Goal: Find specific page/section: Find specific page/section

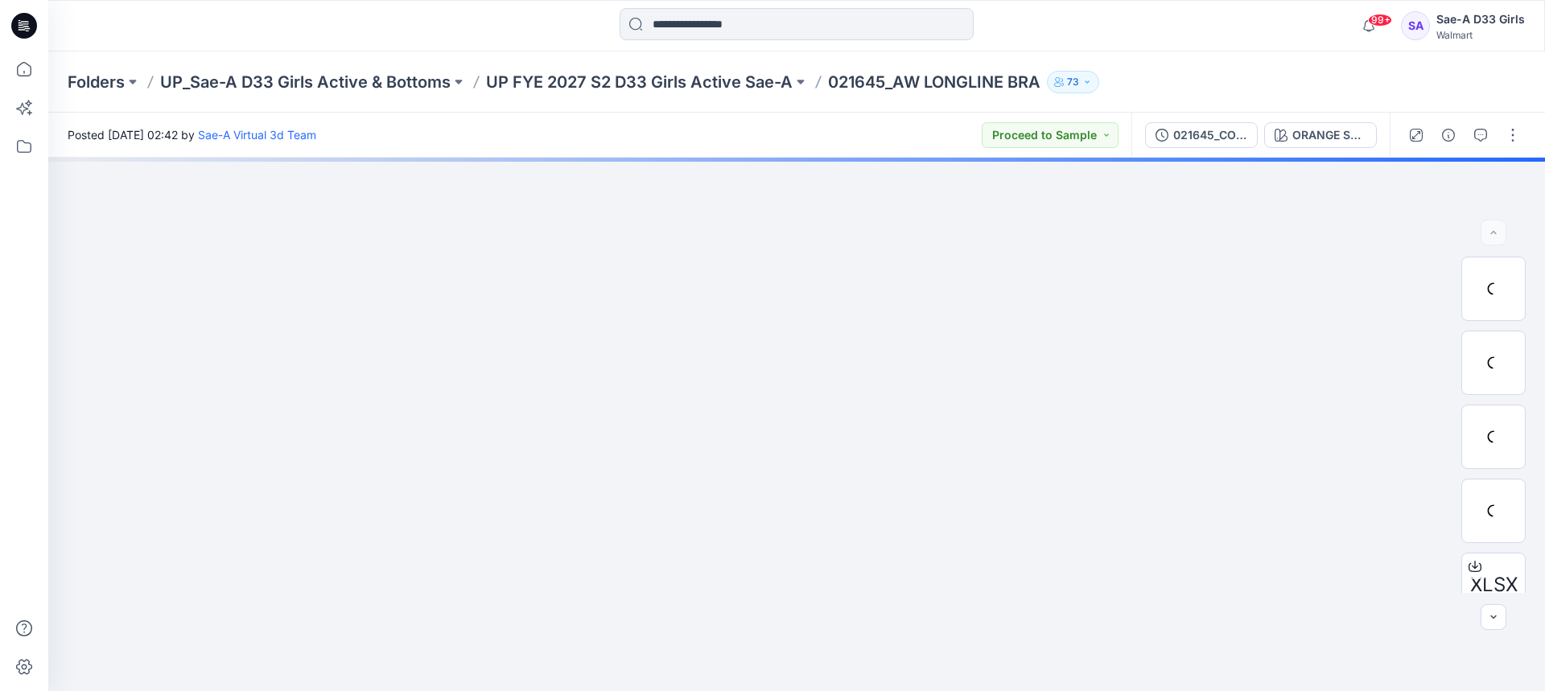
click at [757, 79] on p "UP FYE 2027 S2 D33 Girls Active Sae-A" at bounding box center [639, 82] width 307 height 23
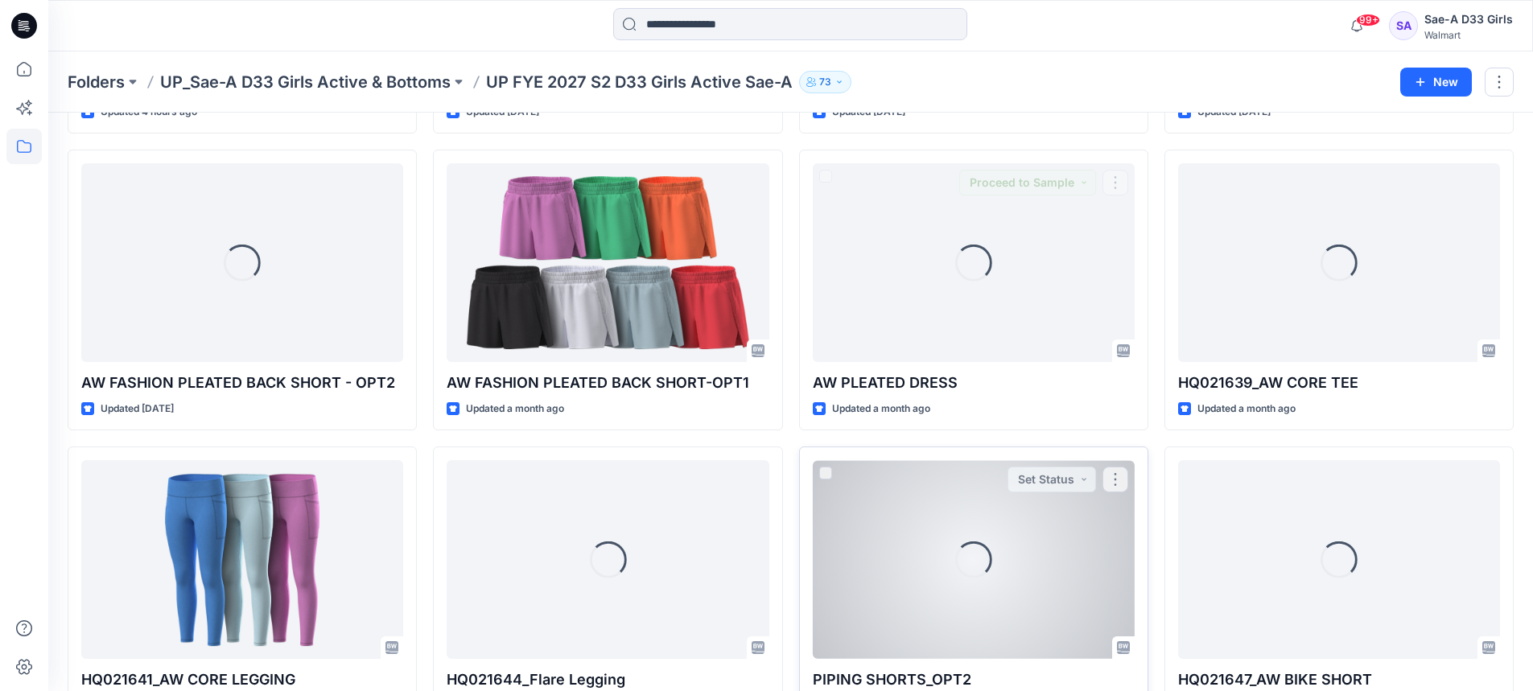
scroll to position [402, 0]
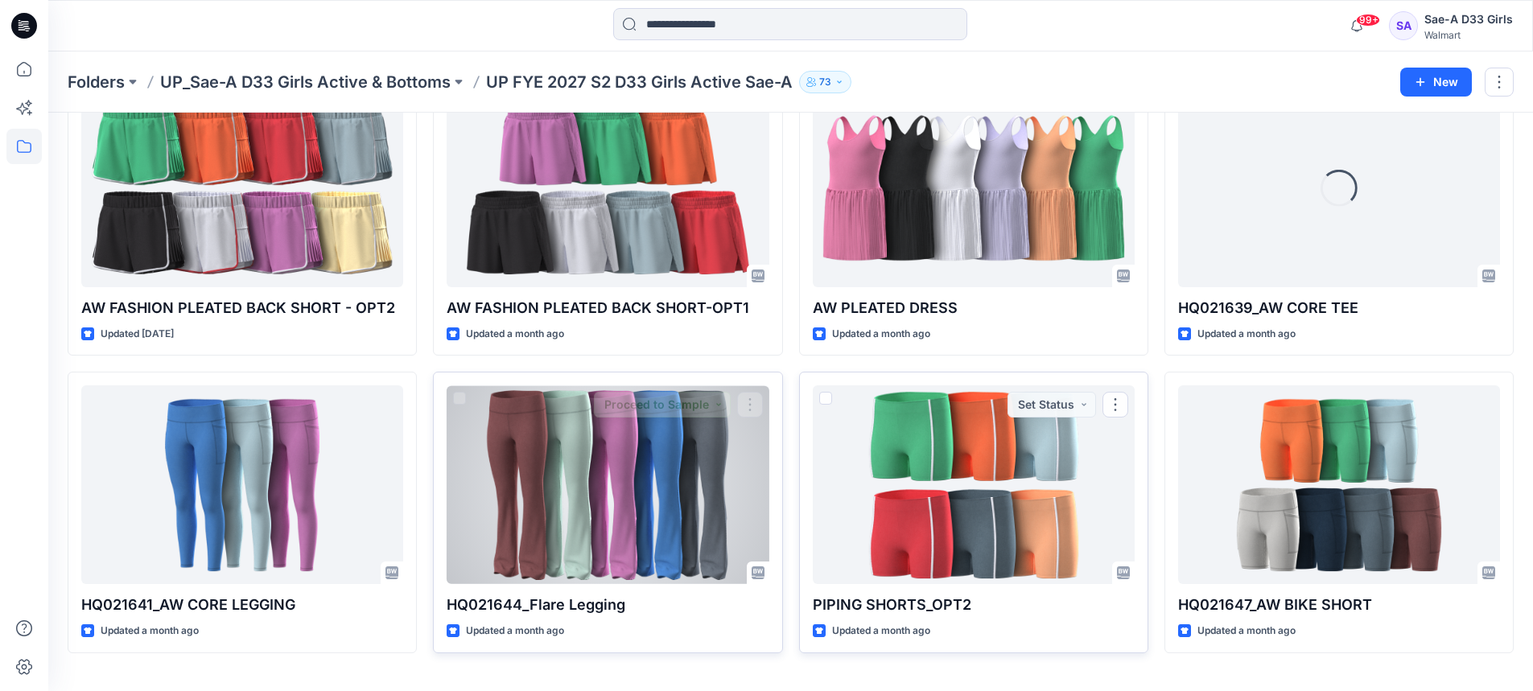
click at [617, 497] on div at bounding box center [608, 485] width 322 height 199
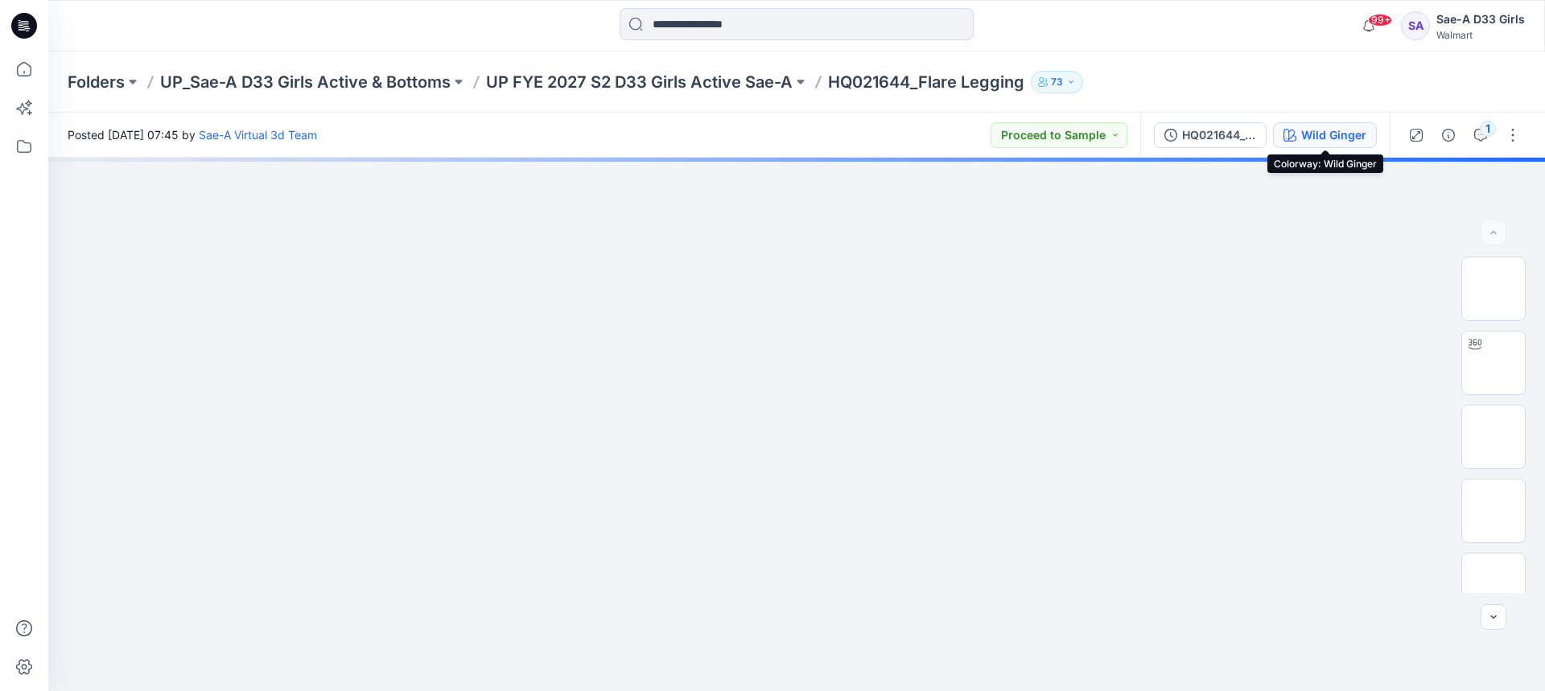
click at [1305, 137] on div "Wild Ginger" at bounding box center [1334, 135] width 65 height 18
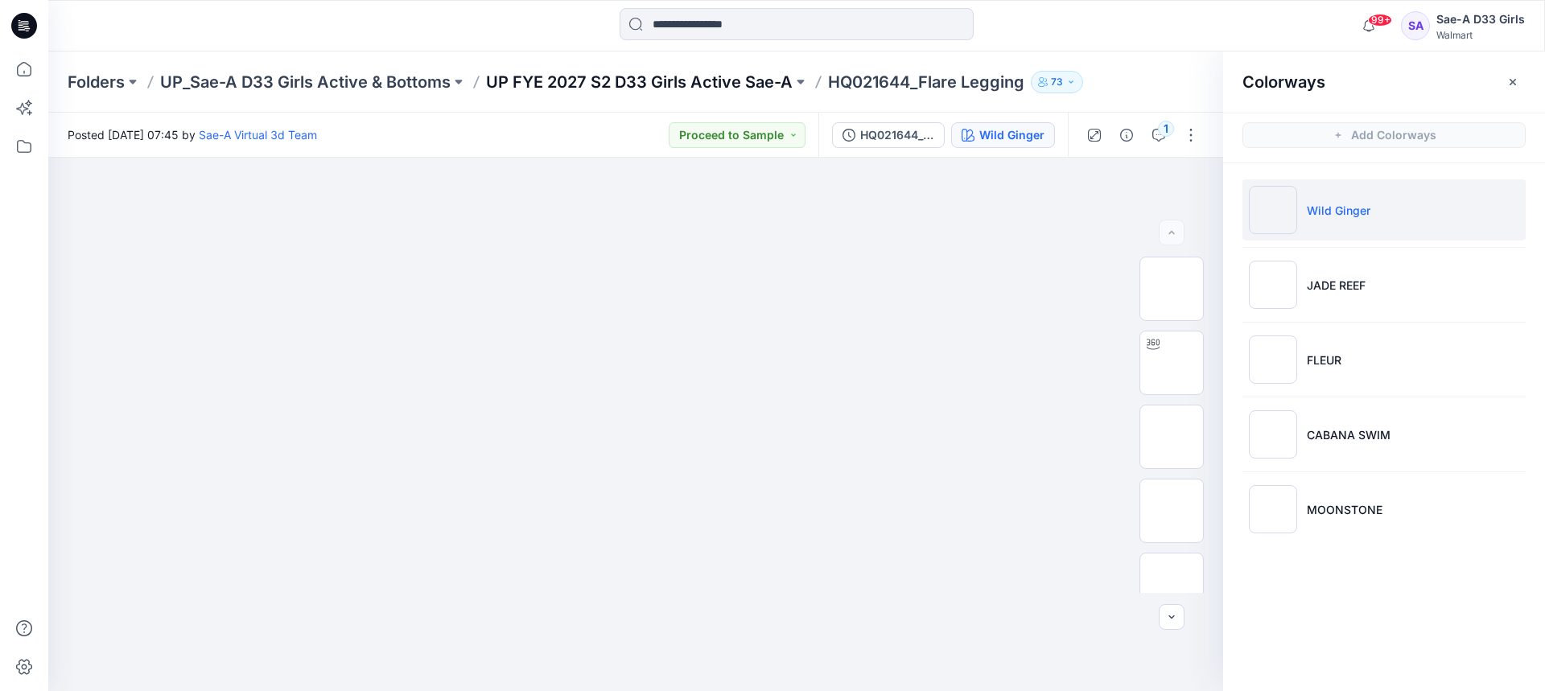
click at [749, 81] on p "UP FYE 2027 S2 D33 Girls Active Sae-A" at bounding box center [639, 82] width 307 height 23
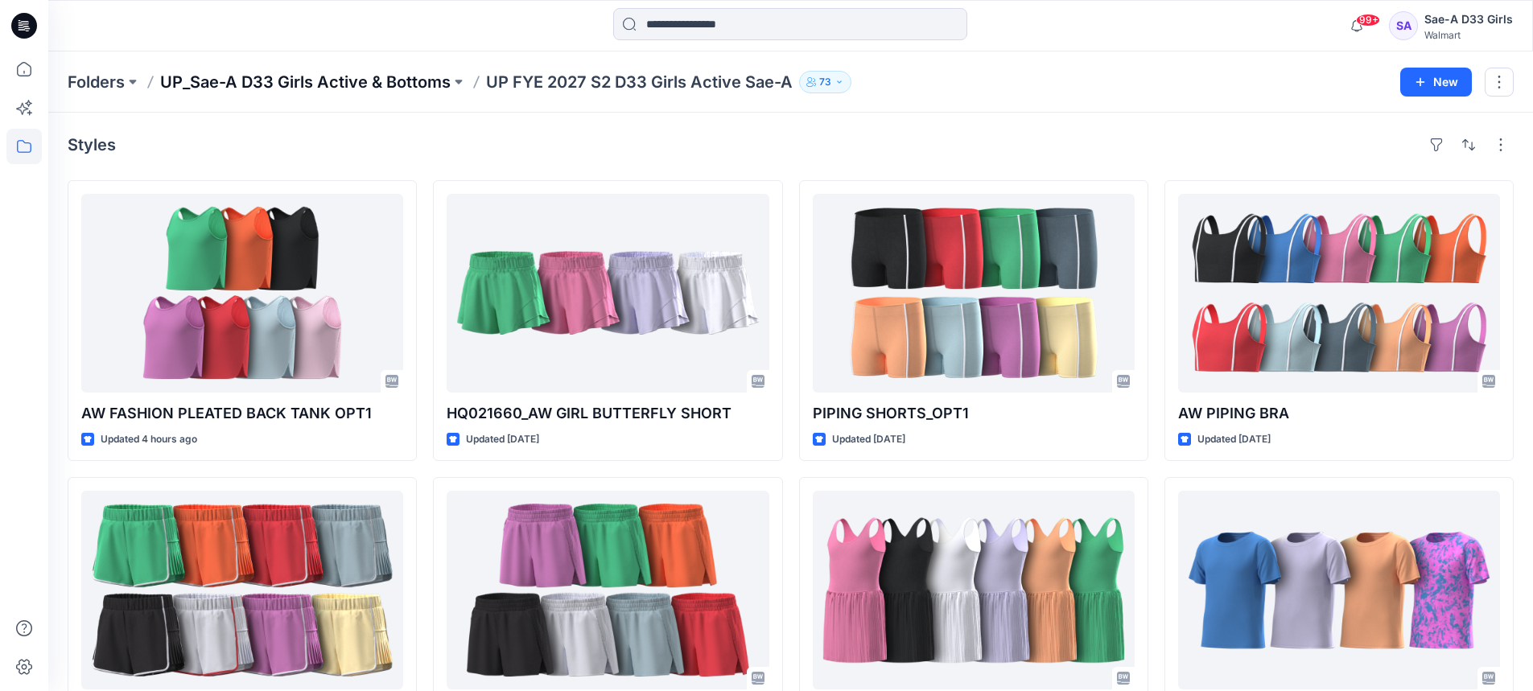
click at [372, 87] on p "UP_Sae-A D33 Girls Active & Bottoms" at bounding box center [305, 82] width 291 height 23
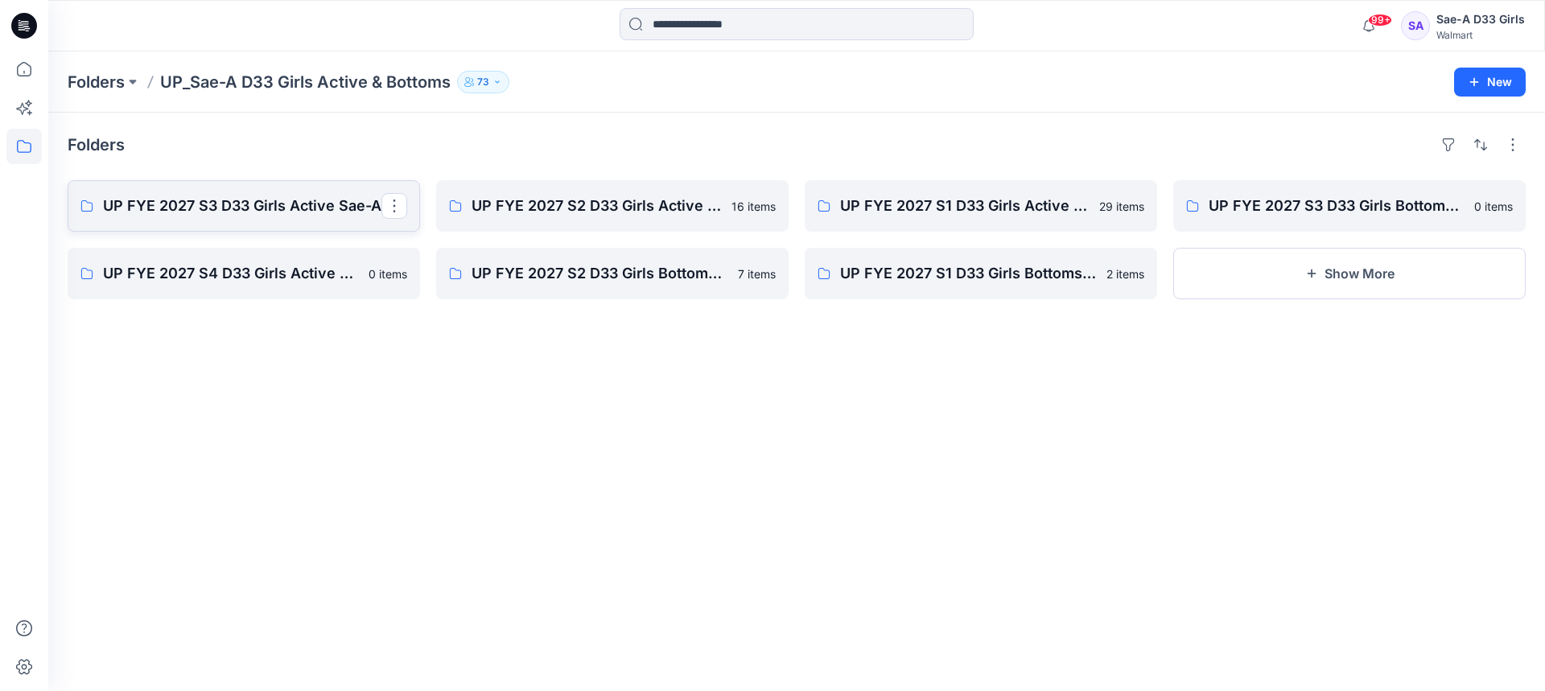
click at [219, 213] on p "UP FYE 2027 S3 D33 Girls Active Sae-A" at bounding box center [242, 206] width 279 height 23
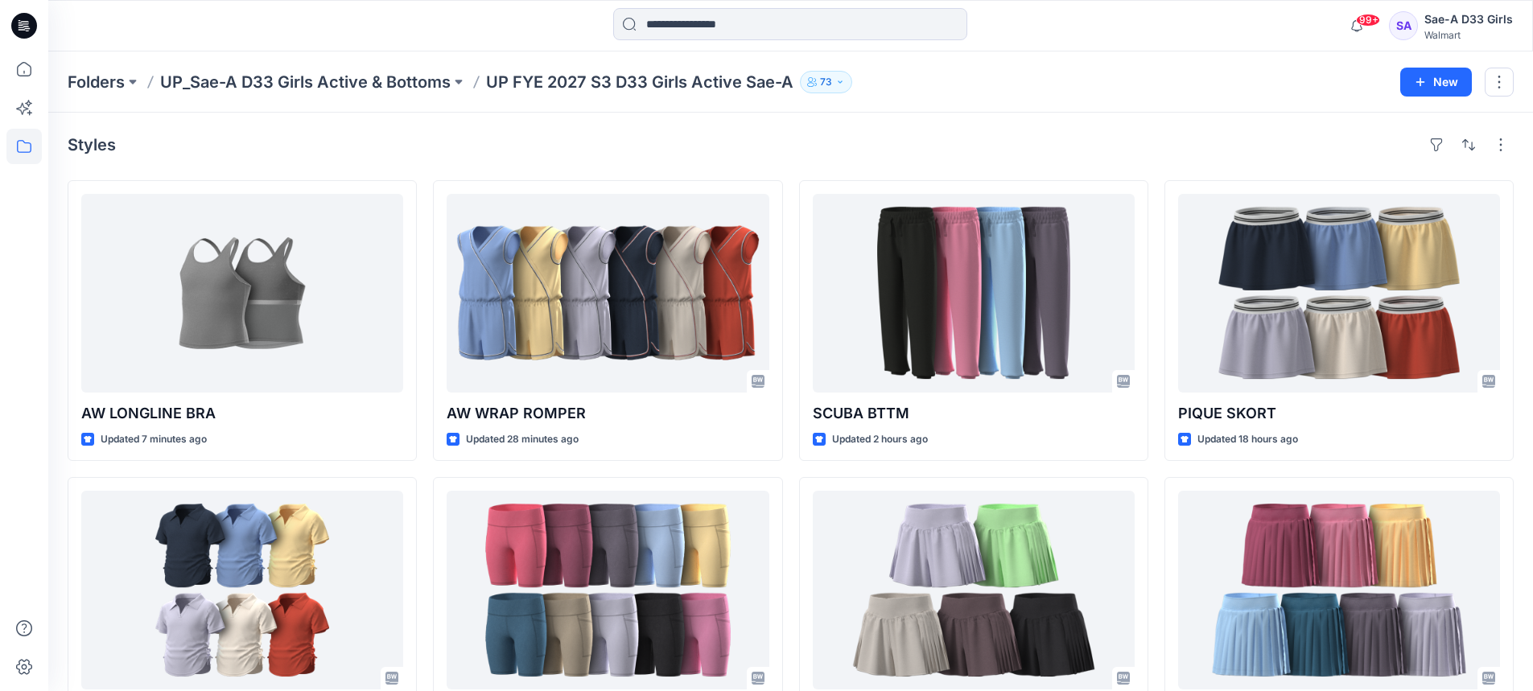
click at [423, 60] on div "Folders UP_Sae-A D33 Girls Active & Bottoms UP FYE 2027 S3 D33 Girls Active Sae…" at bounding box center [790, 82] width 1485 height 61
click at [423, 81] on p "UP_Sae-A D33 Girls Active & Bottoms" at bounding box center [305, 82] width 291 height 23
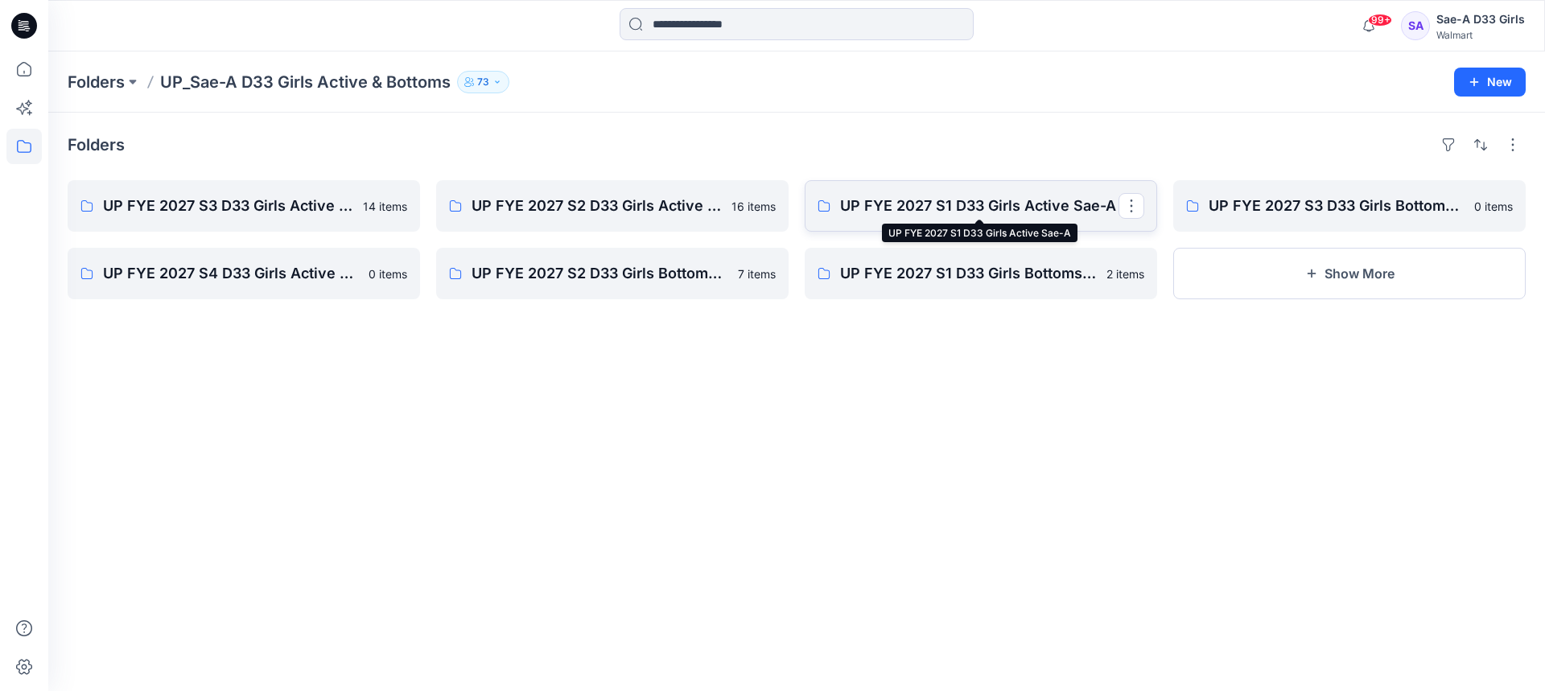
click at [939, 216] on p "UP FYE 2027 S1 D33 Girls Active Sae-A" at bounding box center [979, 206] width 279 height 23
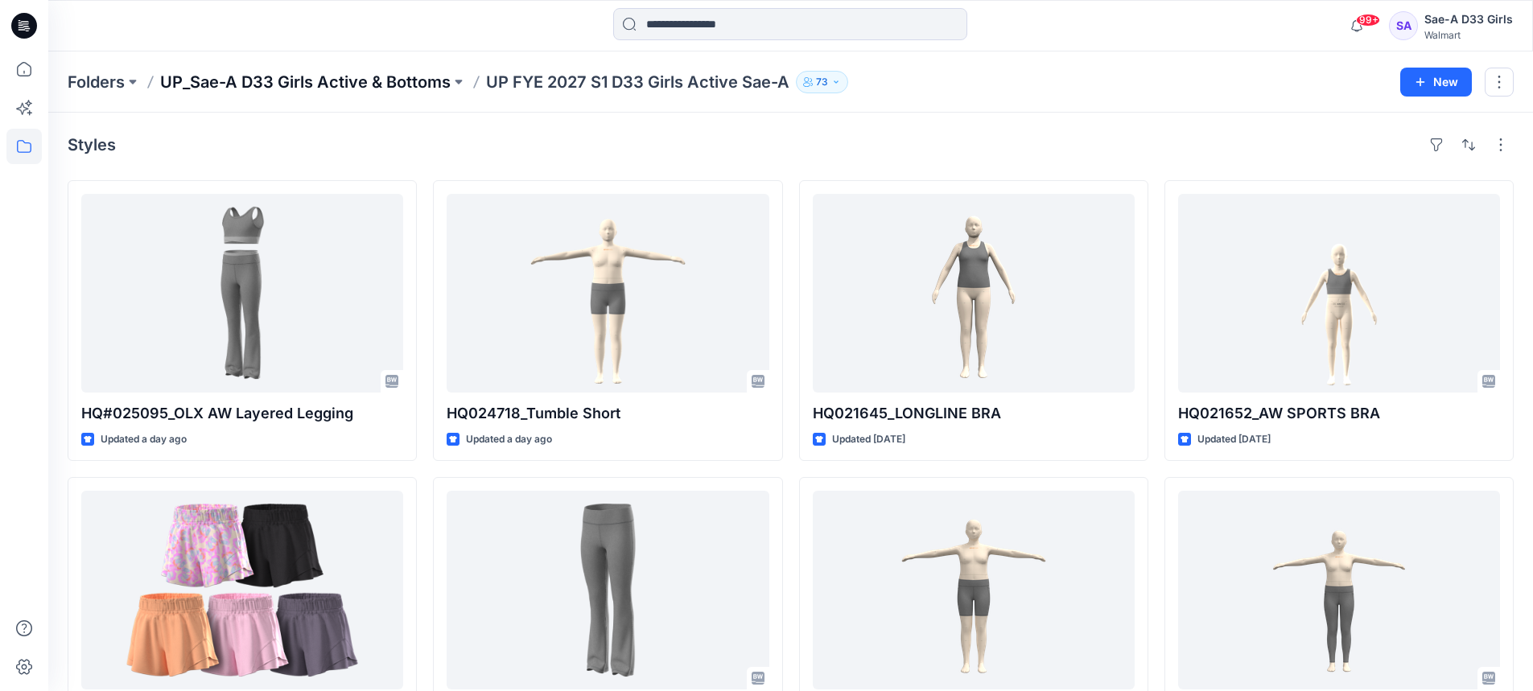
click at [385, 73] on p "UP_Sae-A D33 Girls Active & Bottoms" at bounding box center [305, 82] width 291 height 23
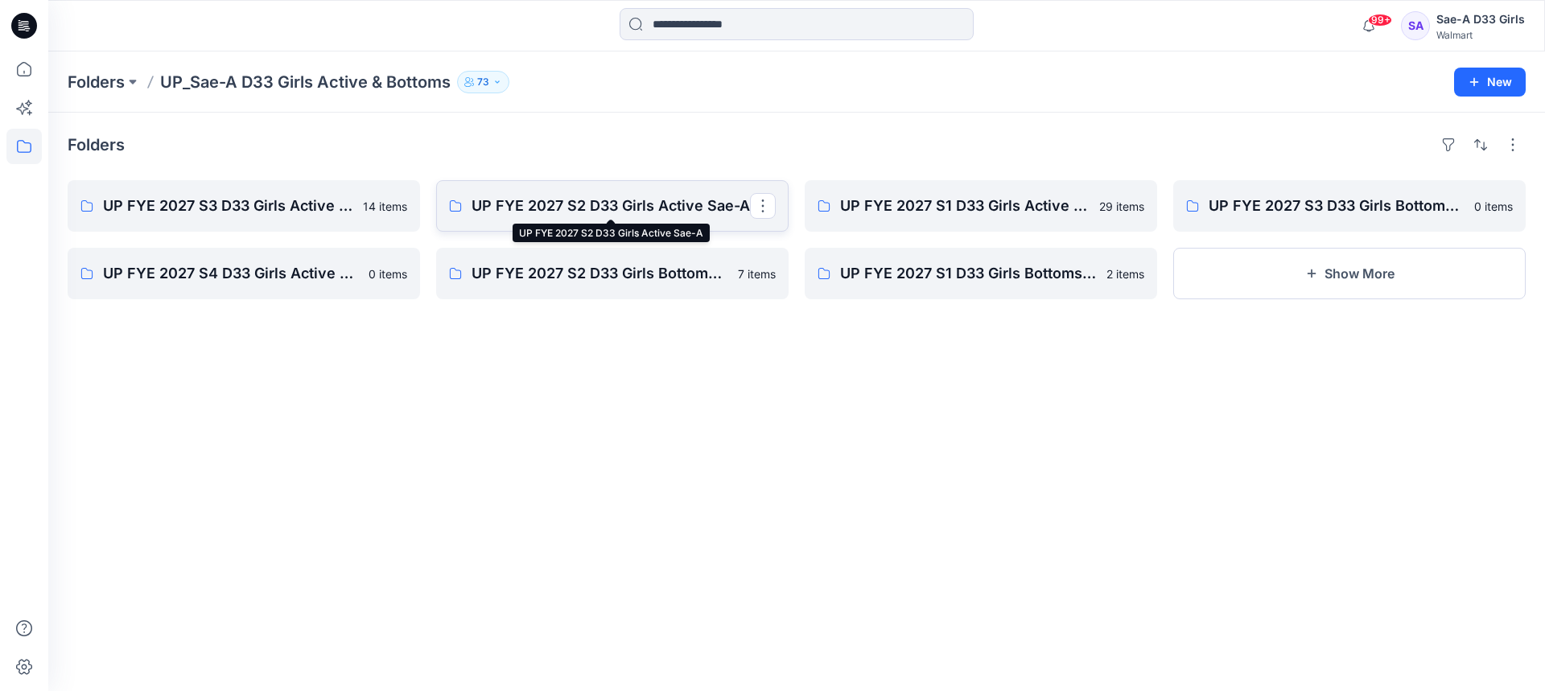
click at [657, 199] on p "UP FYE 2027 S2 D33 Girls Active Sae-A" at bounding box center [611, 206] width 279 height 23
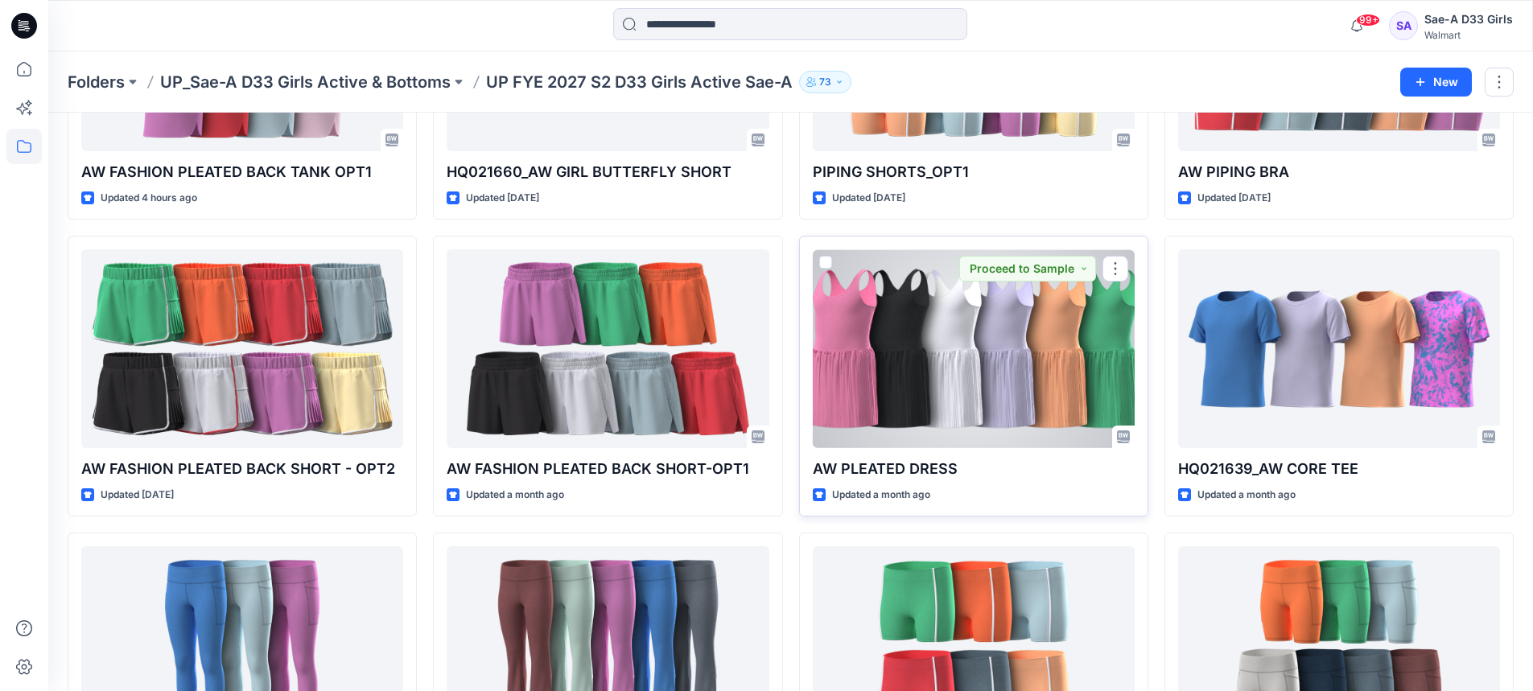
scroll to position [402, 0]
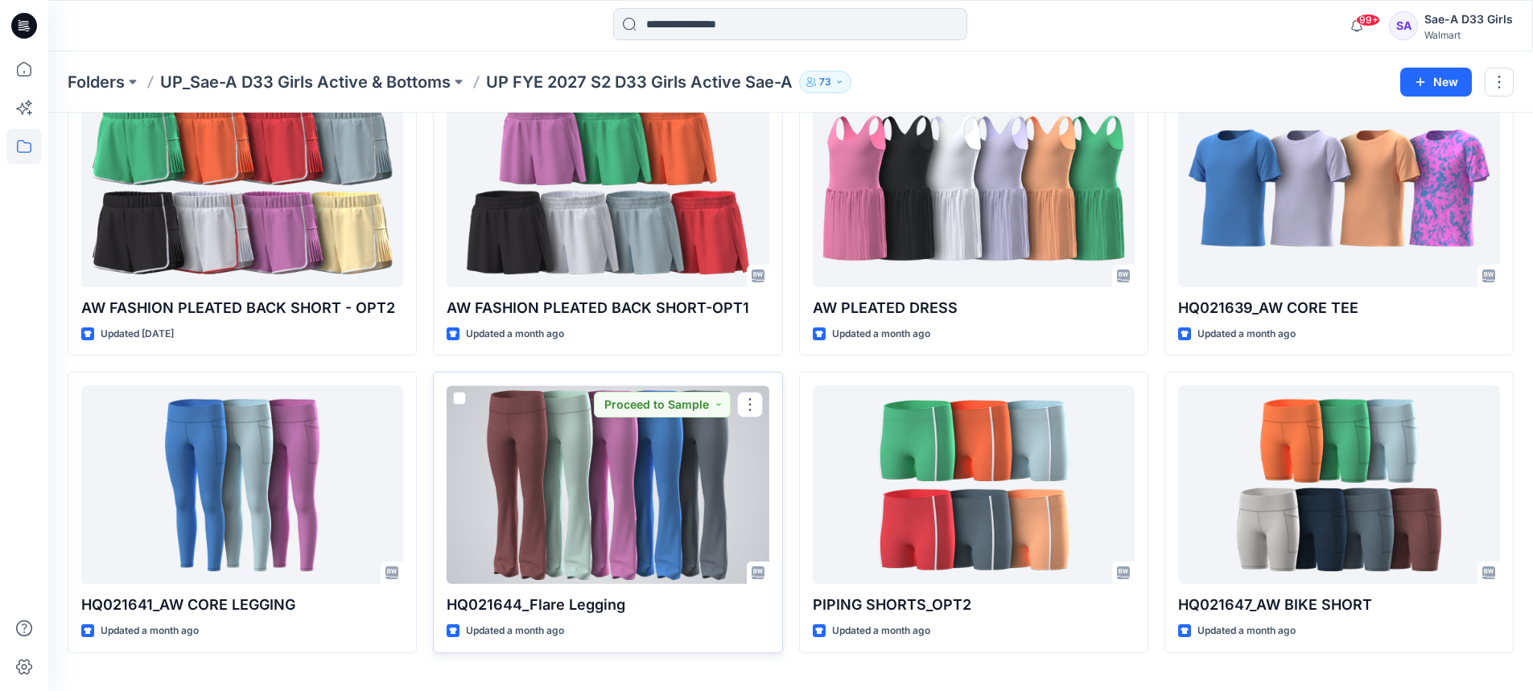
click at [687, 478] on div at bounding box center [608, 485] width 322 height 199
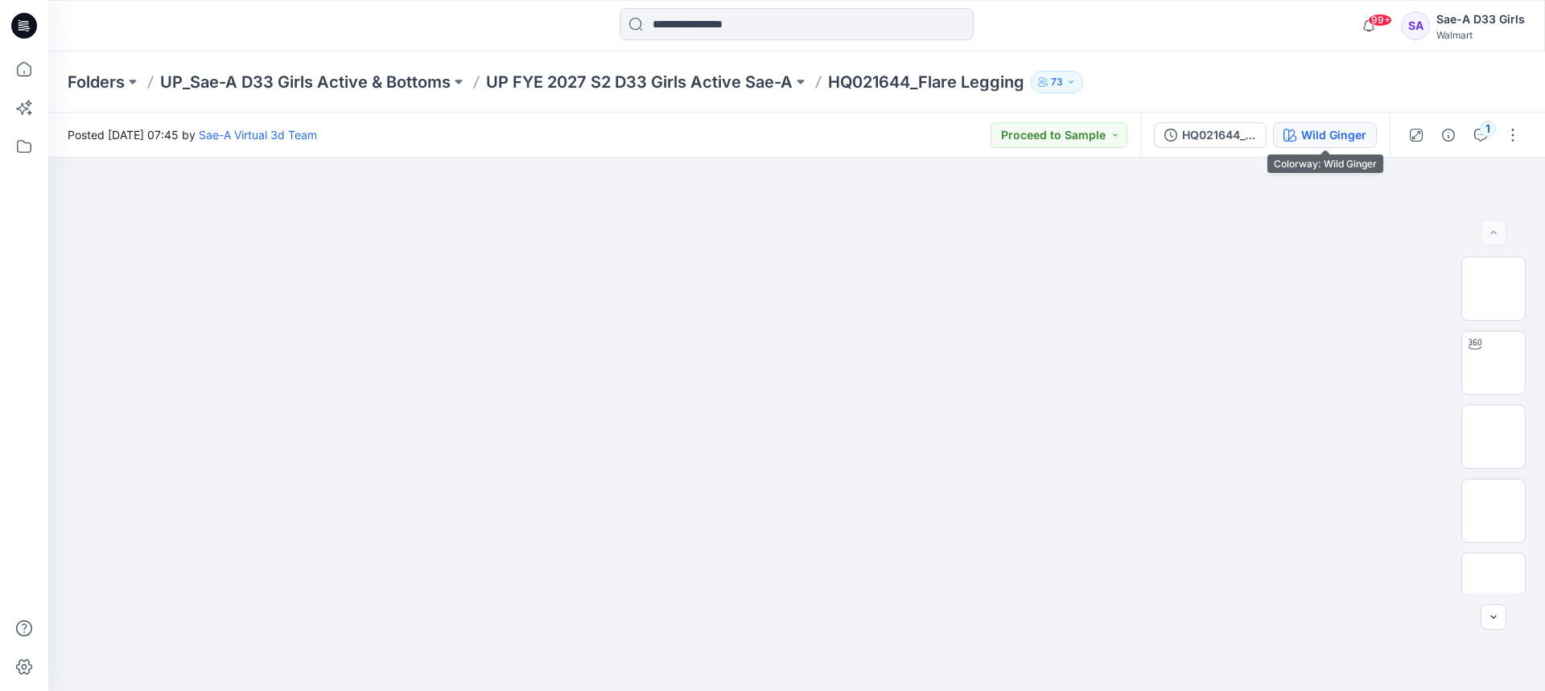
click at [1318, 140] on div "Wild Ginger" at bounding box center [1334, 135] width 65 height 18
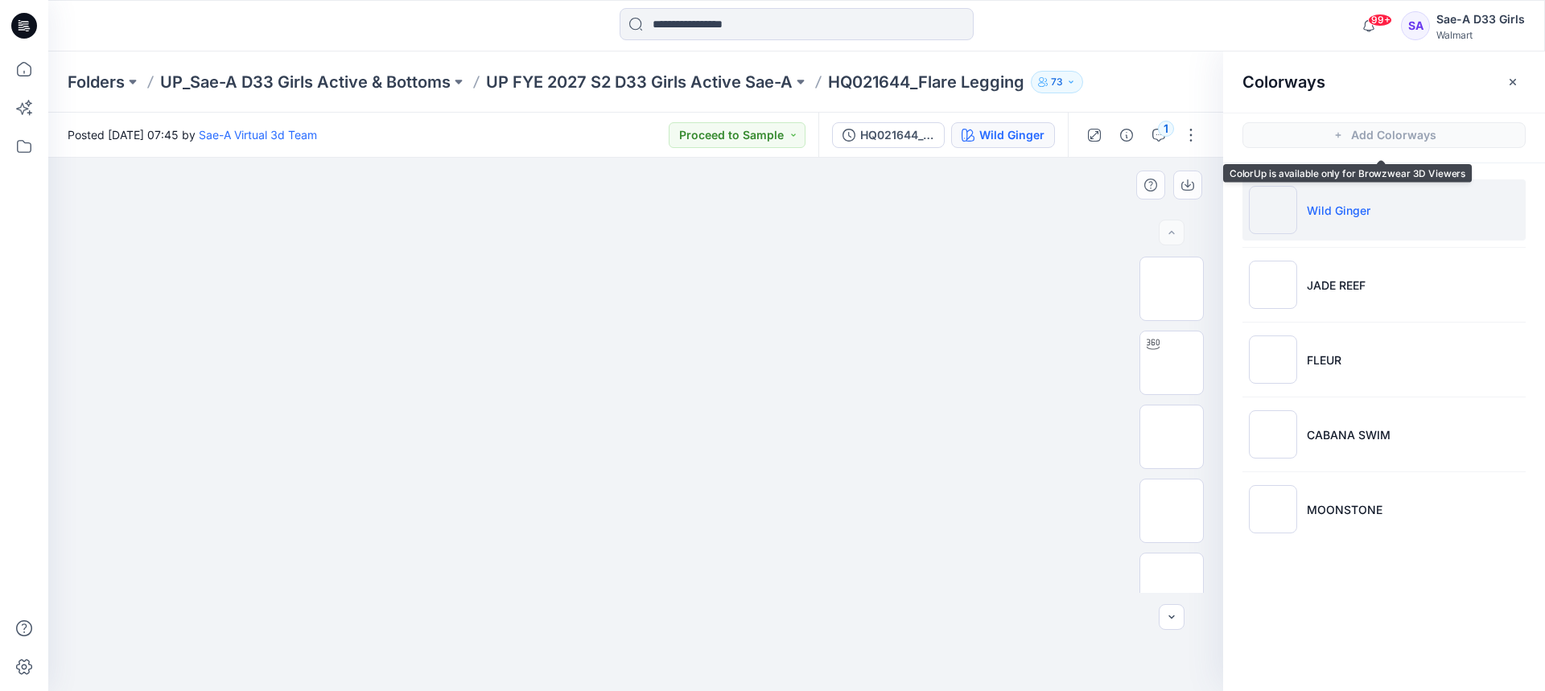
click at [964, 184] on img at bounding box center [635, 184] width 805 height 0
